Goal: Information Seeking & Learning: Learn about a topic

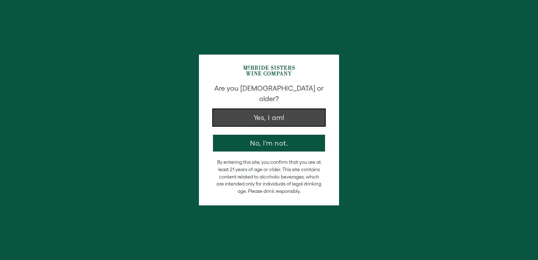
click at [272, 113] on button "Yes, I am!" at bounding box center [269, 117] width 112 height 17
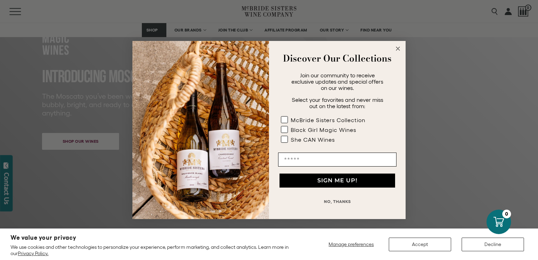
scroll to position [88, 0]
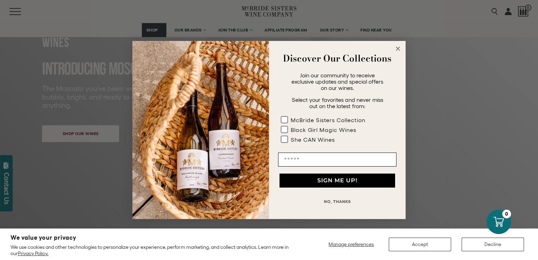
click at [399, 49] on circle "Close dialog" at bounding box center [398, 49] width 8 height 8
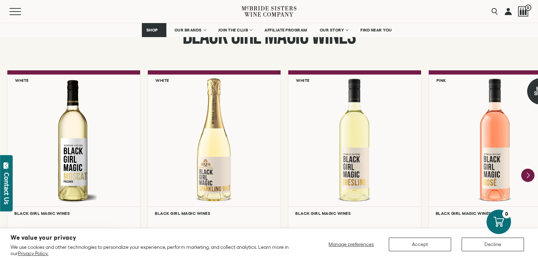
scroll to position [580, 0]
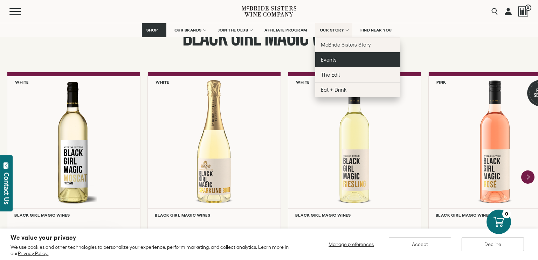
click at [329, 60] on span "Events" at bounding box center [329, 60] width 16 height 6
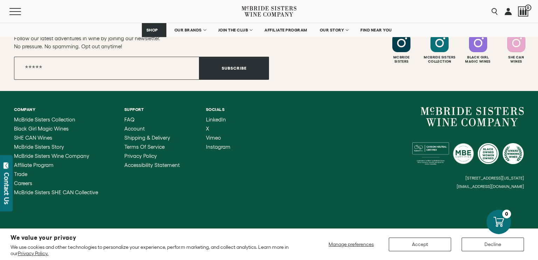
scroll to position [653, 0]
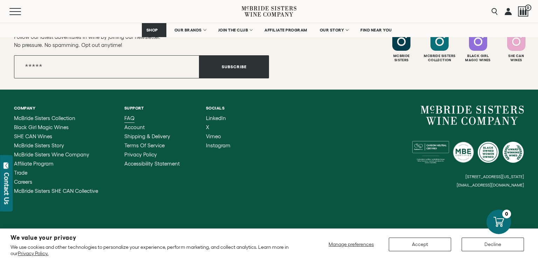
click at [134, 118] on span "FAQ" at bounding box center [129, 118] width 10 height 6
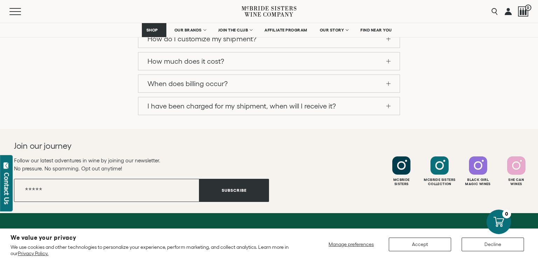
scroll to position [771, 0]
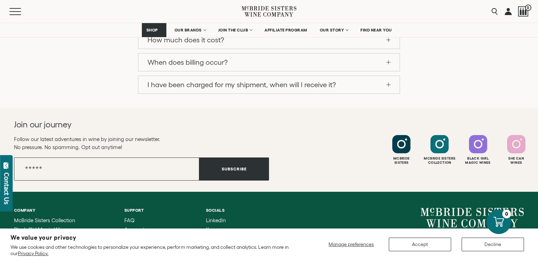
click at [80, 254] on span "McBride Sisters Wine Company" at bounding box center [51, 257] width 75 height 6
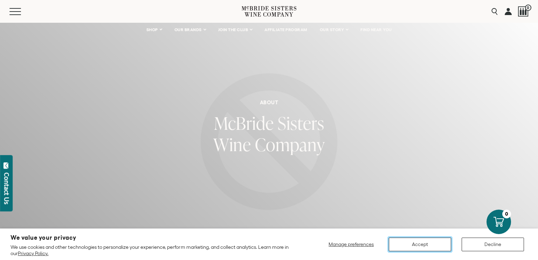
click at [401, 247] on button "Accept" at bounding box center [420, 245] width 62 height 14
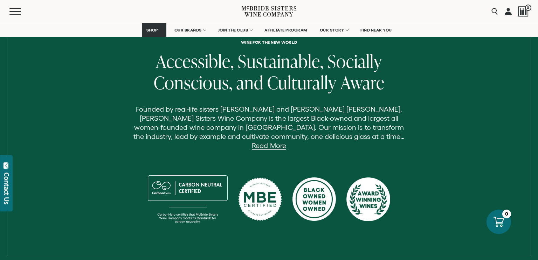
scroll to position [233, 0]
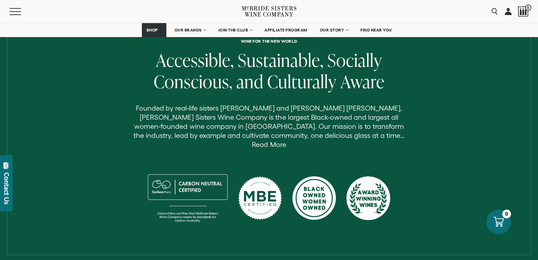
click at [286, 141] on link "Read More" at bounding box center [269, 145] width 34 height 8
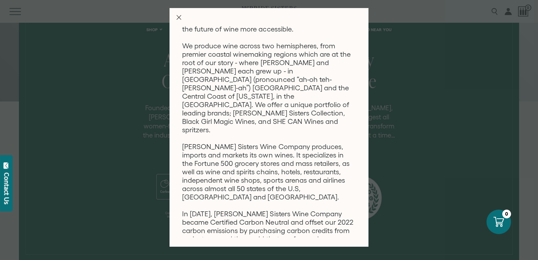
scroll to position [120, 0]
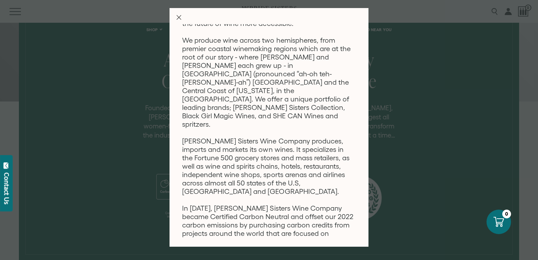
click at [179, 18] on icon "Close Modal" at bounding box center [178, 17] width 5 height 5
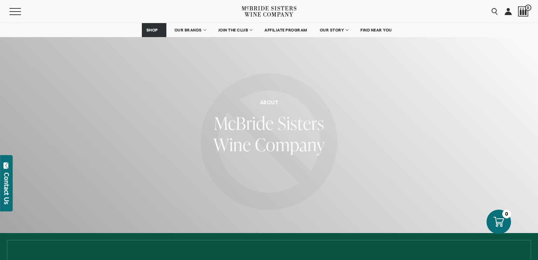
scroll to position [232, 0]
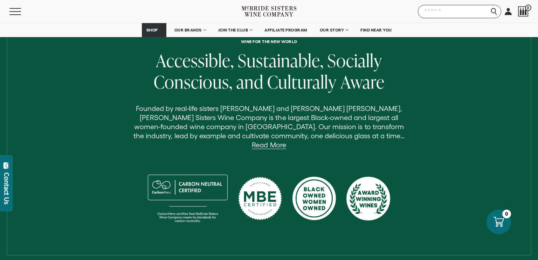
click at [495, 12] on input "Search" at bounding box center [459, 11] width 83 height 13
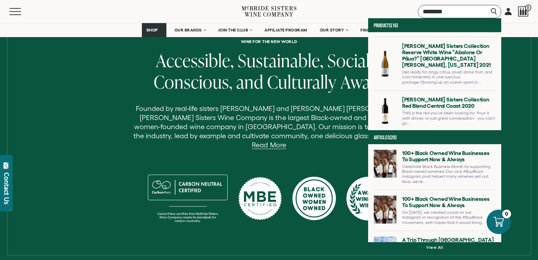
scroll to position [131, 0]
type input "********"
click at [452, 53] on link at bounding box center [434, 66] width 122 height 48
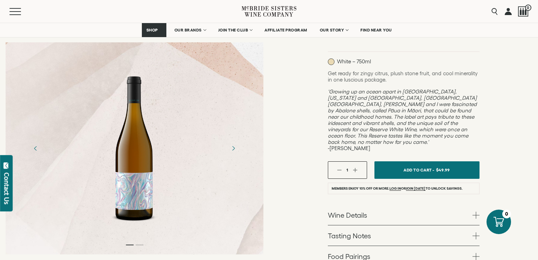
scroll to position [155, 0]
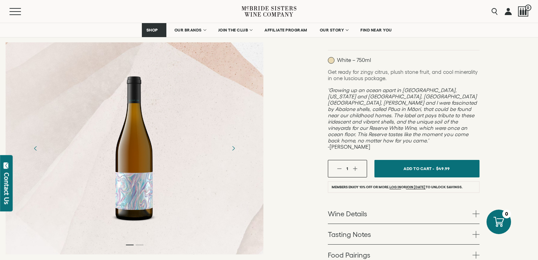
click at [476, 210] on span at bounding box center [475, 213] width 7 height 7
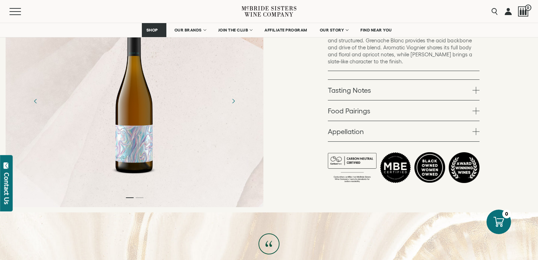
scroll to position [0, 0]
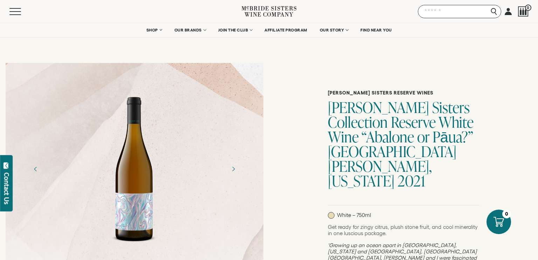
click at [493, 13] on input "Search" at bounding box center [459, 11] width 83 height 13
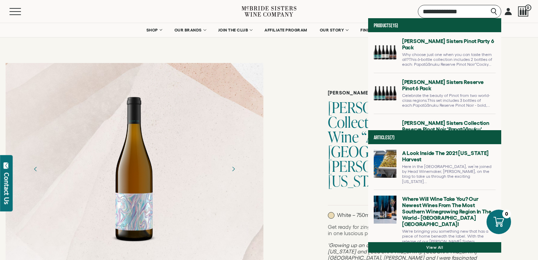
type input "**********"
click at [427, 167] on link at bounding box center [434, 170] width 122 height 40
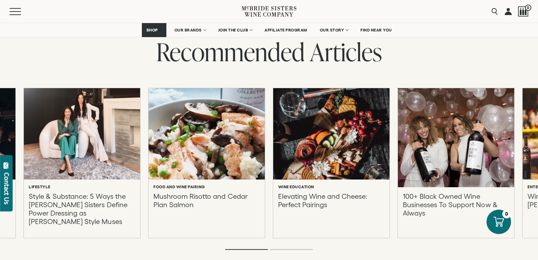
scroll to position [1592, 0]
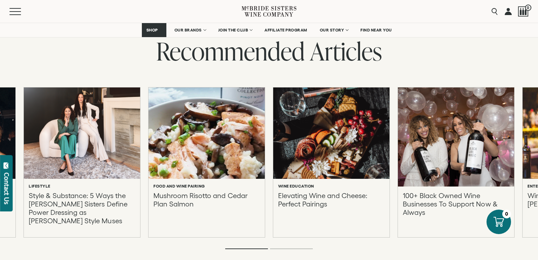
click at [427, 191] on p "100+ Black Owned Wine Businesses To Support Now & Always" at bounding box center [456, 208] width 106 height 34
